Goal: Information Seeking & Learning: Learn about a topic

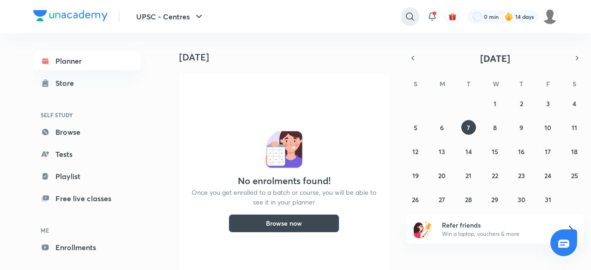
click at [410, 13] on icon at bounding box center [410, 16] width 8 height 8
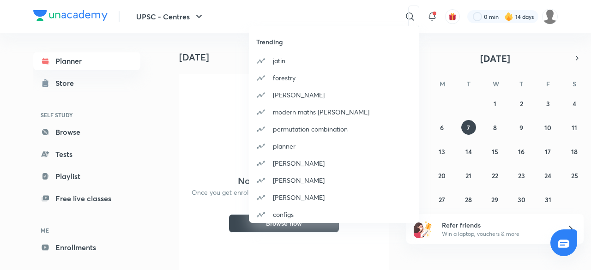
click at [343, 14] on div "Trending [PERSON_NAME] forestry [PERSON_NAME] modern maths raman tiwari permuta…" at bounding box center [295, 135] width 591 height 270
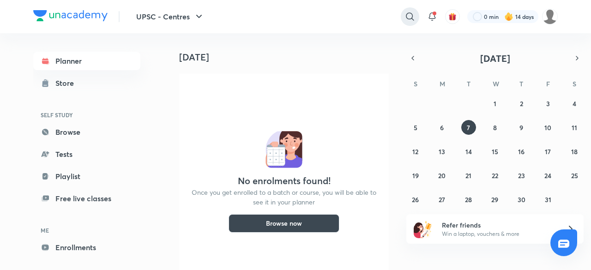
click at [408, 14] on icon at bounding box center [410, 16] width 11 height 11
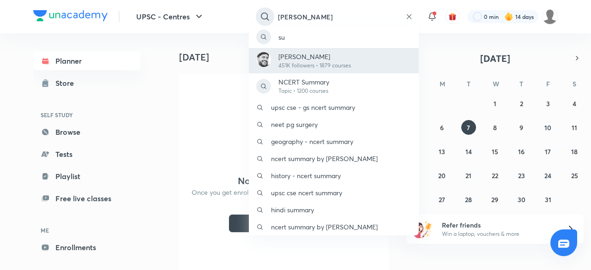
type input "[PERSON_NAME]"
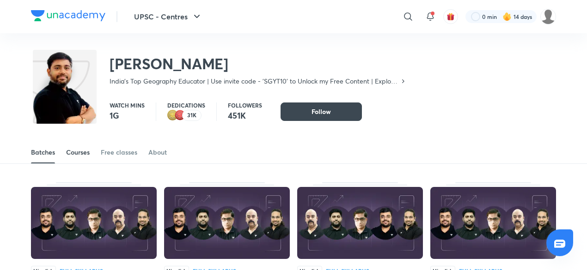
click at [82, 149] on div "Courses" at bounding box center [78, 152] width 24 height 9
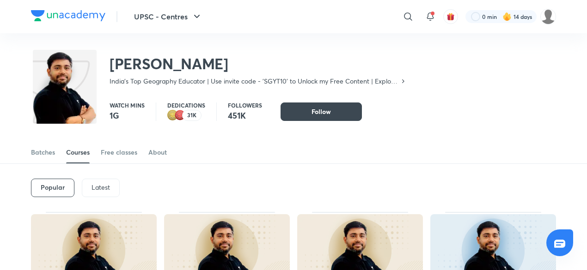
click at [102, 189] on p "Latest" at bounding box center [100, 187] width 18 height 7
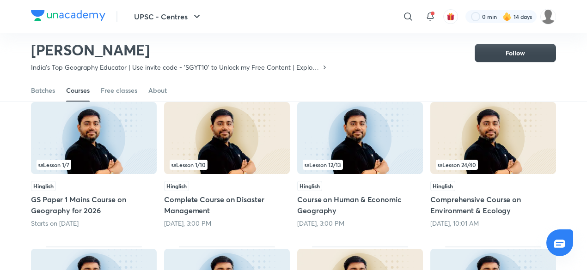
scroll to position [166, 0]
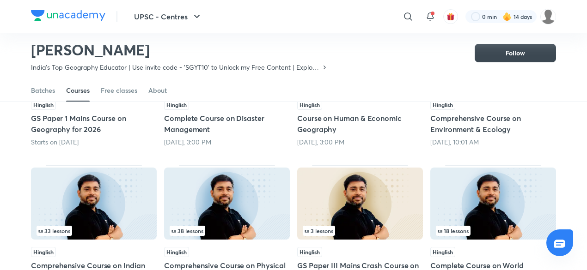
click at [111, 219] on img at bounding box center [94, 204] width 126 height 72
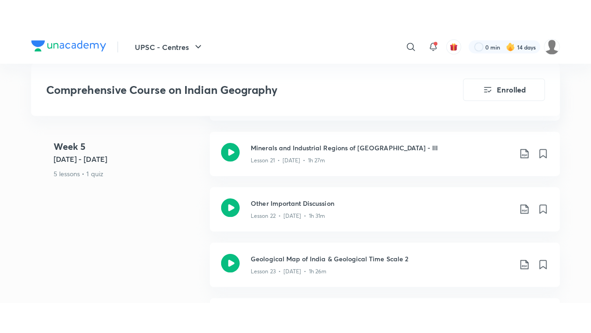
scroll to position [1949, 0]
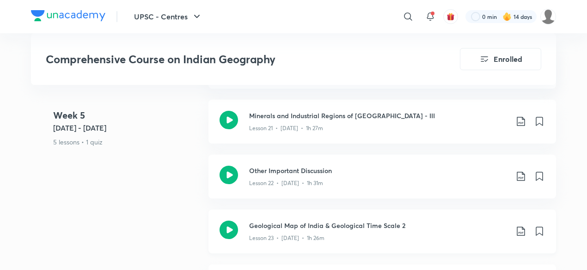
click at [320, 221] on h3 "Geological Map of India & Geological Time Scale 2" at bounding box center [378, 226] width 259 height 10
